Goal: Book appointment/travel/reservation

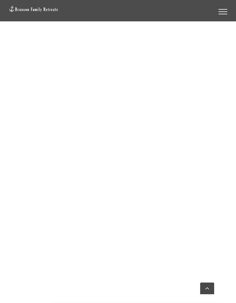
scroll to position [414, 0]
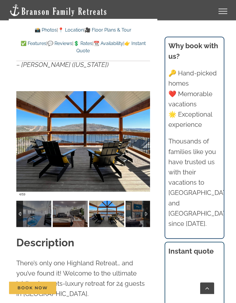
scroll to position [492, 0]
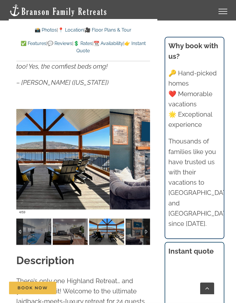
click at [143, 155] on div at bounding box center [138, 159] width 18 height 36
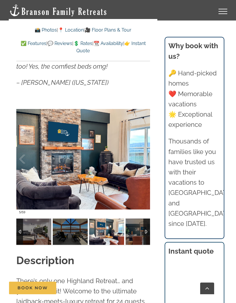
click at [145, 160] on div at bounding box center [138, 159] width 18 height 36
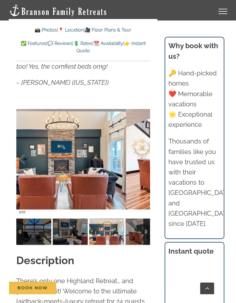
click at [142, 160] on div at bounding box center [138, 159] width 18 height 36
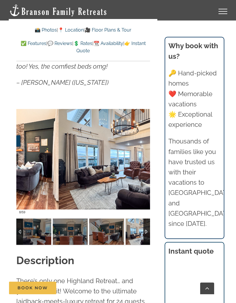
click at [144, 161] on div at bounding box center [138, 159] width 18 height 36
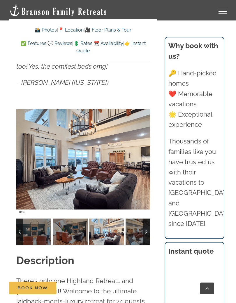
click at [142, 158] on div at bounding box center [138, 159] width 18 height 36
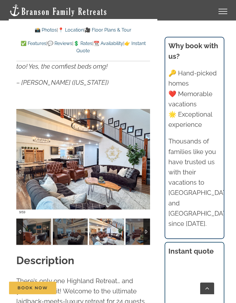
click at [142, 158] on div at bounding box center [138, 159] width 18 height 36
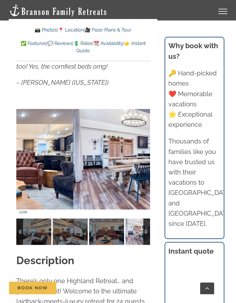
click at [143, 158] on div at bounding box center [138, 159] width 18 height 36
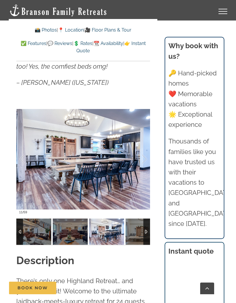
click at [143, 158] on div at bounding box center [138, 159] width 18 height 36
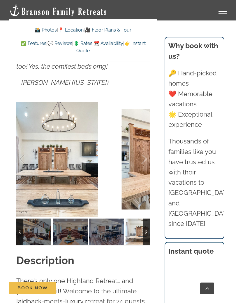
click at [144, 158] on div at bounding box center [138, 159] width 18 height 36
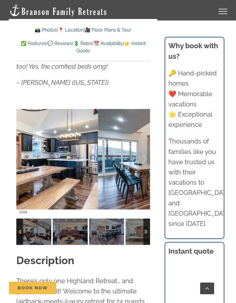
click at [144, 159] on div at bounding box center [138, 159] width 18 height 36
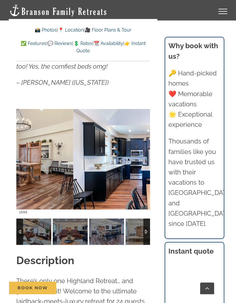
click at [145, 160] on div at bounding box center [138, 159] width 18 height 36
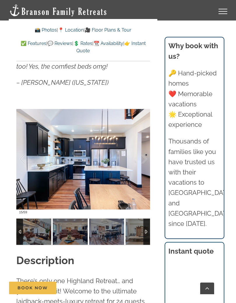
click at [145, 161] on div at bounding box center [138, 159] width 18 height 36
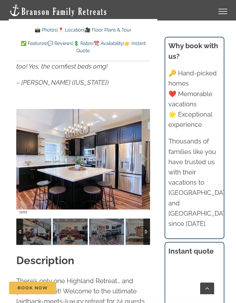
click at [146, 161] on div at bounding box center [138, 159] width 18 height 36
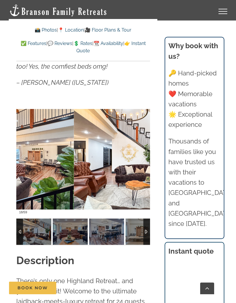
click at [145, 162] on div at bounding box center [138, 159] width 18 height 36
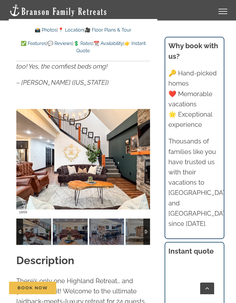
click at [144, 162] on div at bounding box center [138, 159] width 18 height 36
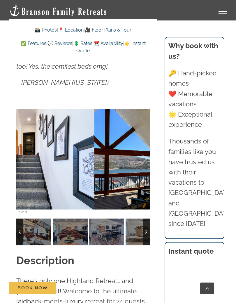
click at [143, 162] on div at bounding box center [138, 159] width 18 height 36
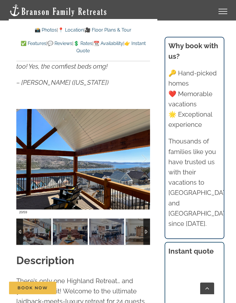
click at [143, 162] on div at bounding box center [138, 159] width 18 height 36
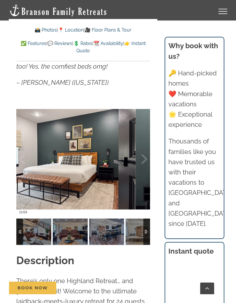
click at [143, 160] on div at bounding box center [138, 159] width 18 height 36
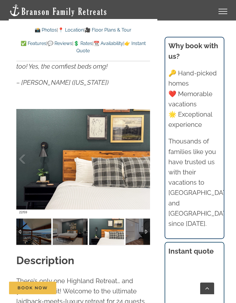
click at [22, 160] on div at bounding box center [28, 159] width 18 height 36
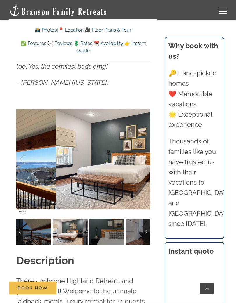
click at [21, 153] on div at bounding box center [28, 159] width 18 height 36
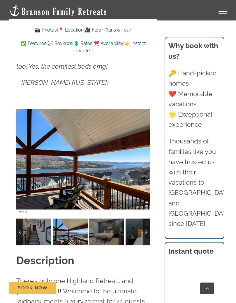
click at [147, 161] on div at bounding box center [138, 159] width 18 height 36
click at [144, 161] on div at bounding box center [138, 159] width 18 height 36
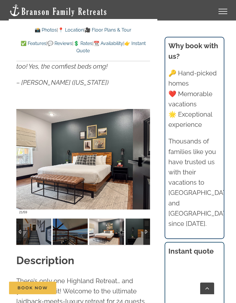
click at [145, 160] on div at bounding box center [138, 159] width 18 height 36
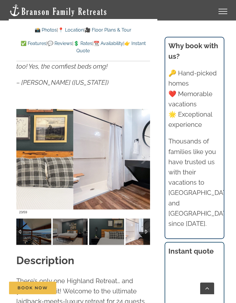
click at [147, 158] on div at bounding box center [138, 159] width 18 height 36
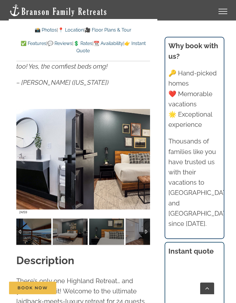
click at [146, 159] on div at bounding box center [138, 159] width 18 height 36
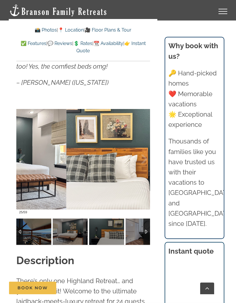
click at [146, 159] on div at bounding box center [138, 159] width 18 height 36
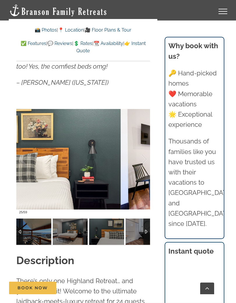
click at [146, 159] on div at bounding box center [138, 159] width 18 height 36
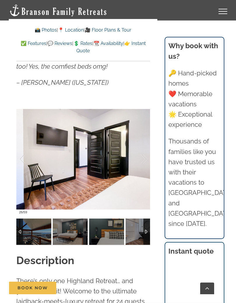
click at [146, 160] on div at bounding box center [138, 159] width 18 height 36
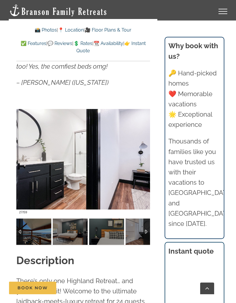
click at [146, 162] on div at bounding box center [138, 159] width 18 height 36
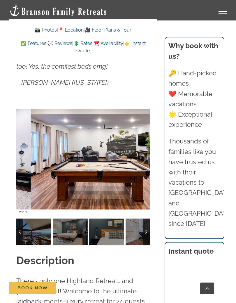
click at [146, 160] on div at bounding box center [138, 159] width 18 height 36
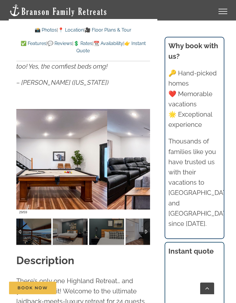
click at [145, 161] on div at bounding box center [138, 159] width 18 height 36
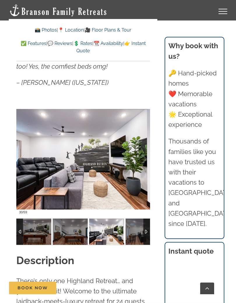
click at [139, 160] on div at bounding box center [138, 159] width 18 height 36
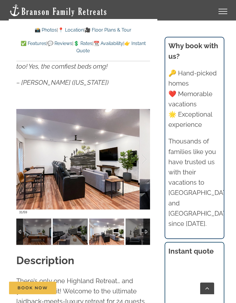
click at [144, 162] on div at bounding box center [138, 159] width 18 height 36
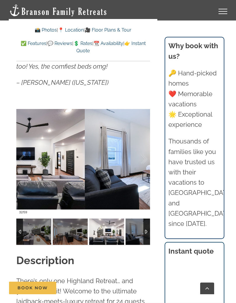
click at [146, 160] on div at bounding box center [138, 159] width 18 height 36
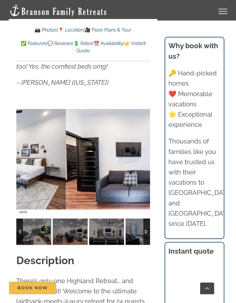
click at [142, 163] on div at bounding box center [138, 159] width 18 height 36
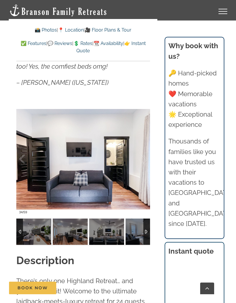
click at [145, 162] on div at bounding box center [138, 159] width 18 height 36
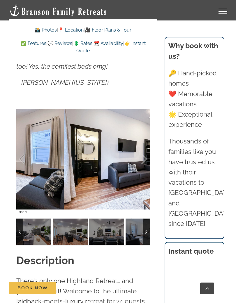
click at [144, 164] on div at bounding box center [138, 159] width 18 height 36
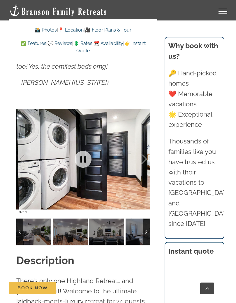
click at [147, 162] on div at bounding box center [138, 159] width 18 height 36
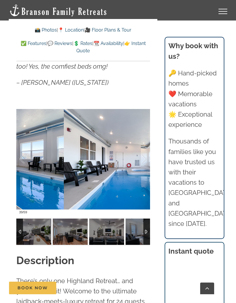
click at [145, 164] on div at bounding box center [138, 159] width 18 height 36
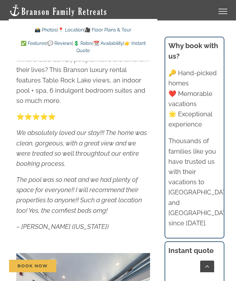
scroll to position [326, 0]
